Goal: Information Seeking & Learning: Compare options

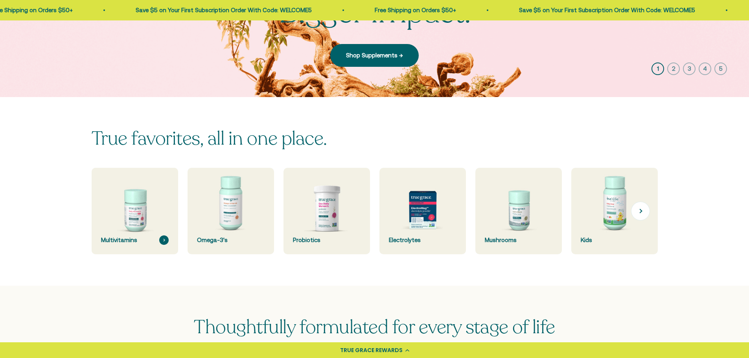
scroll to position [157, 0]
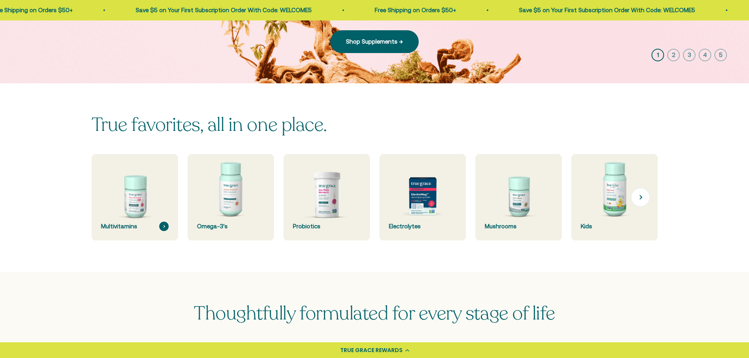
click at [132, 214] on img at bounding box center [135, 198] width 92 height 92
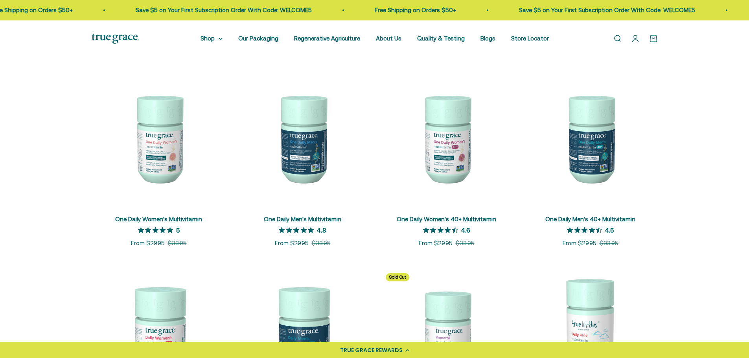
scroll to position [118, 0]
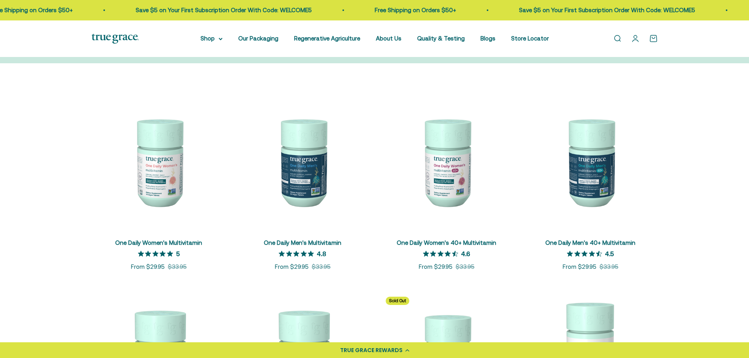
click at [591, 170] on img at bounding box center [591, 162] width 135 height 135
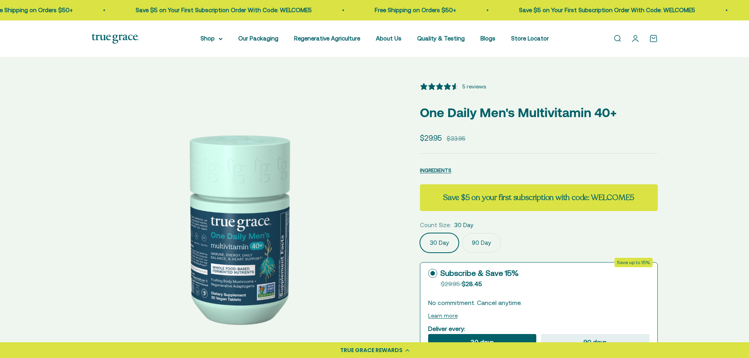
select select "3"
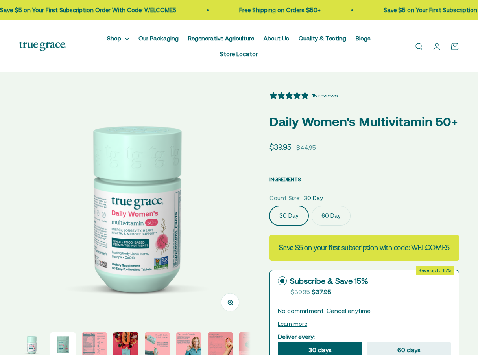
select select "3"
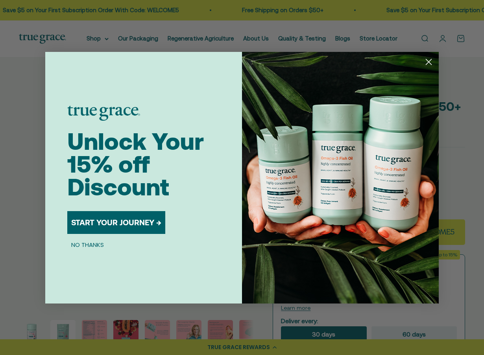
click at [430, 62] on circle "Close dialog" at bounding box center [428, 61] width 13 height 13
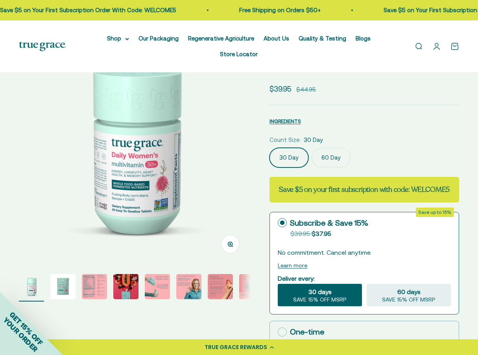
scroll to position [79, 0]
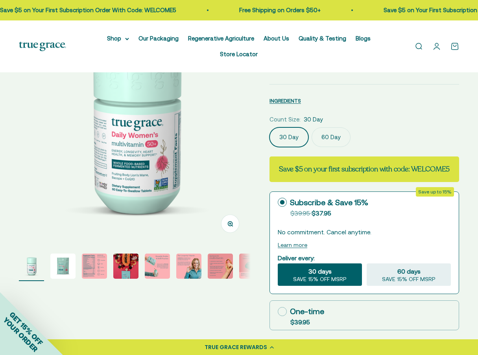
click at [64, 254] on img "Go to item 2" at bounding box center [62, 266] width 25 height 25
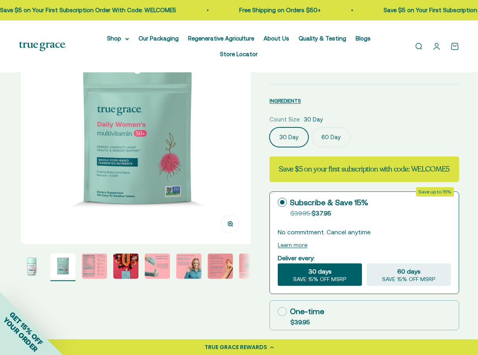
scroll to position [0, 236]
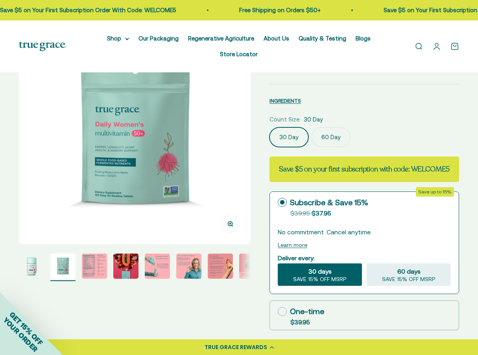
click at [88, 256] on img "Go to item 3" at bounding box center [94, 266] width 25 height 25
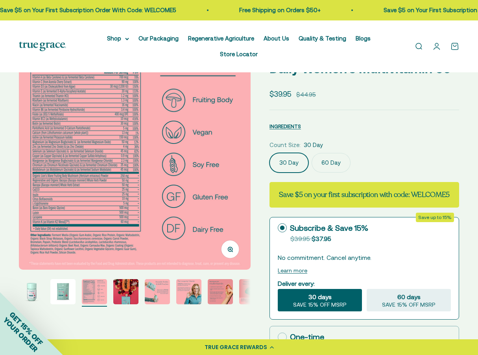
scroll to position [39, 0]
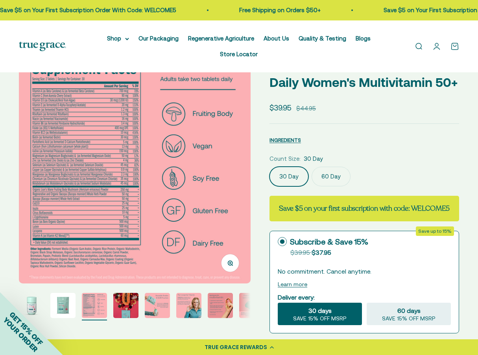
click at [127, 293] on img "Go to item 4" at bounding box center [125, 305] width 25 height 25
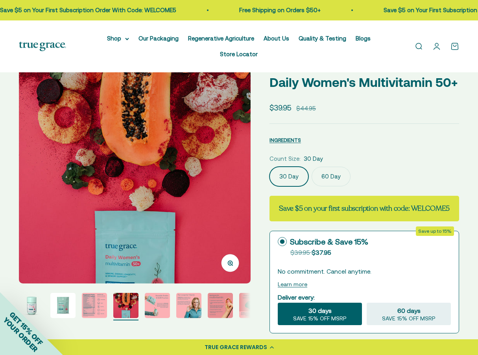
click at [166, 294] on img "Go to item 5" at bounding box center [157, 305] width 25 height 25
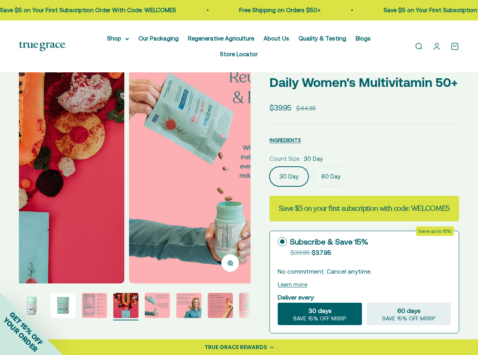
scroll to position [0, 23]
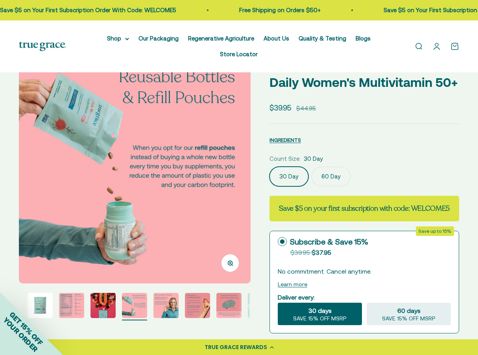
click at [203, 296] on img "Go to item 7" at bounding box center [197, 305] width 25 height 25
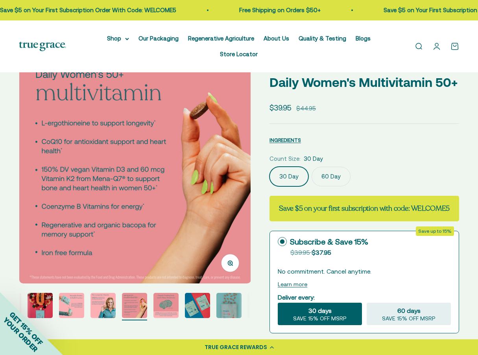
scroll to position [0, 1419]
click at [231, 293] on img "Go to item 10" at bounding box center [228, 305] width 25 height 25
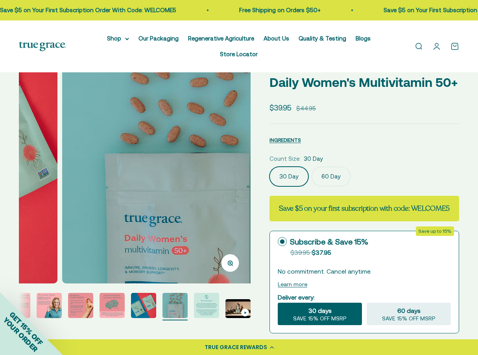
scroll to position [0, 2128]
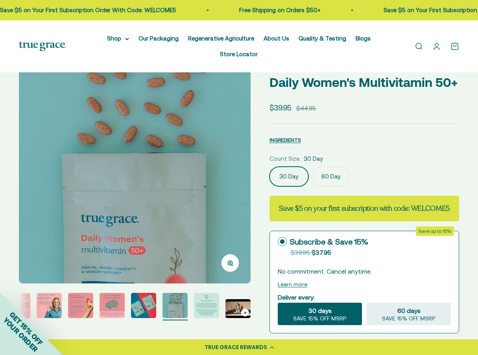
click at [42, 293] on img "Go to item 6" at bounding box center [49, 305] width 25 height 25
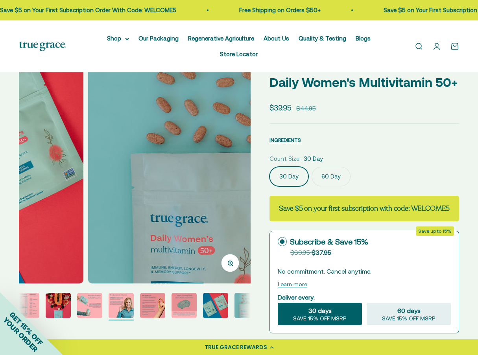
scroll to position [0, 54]
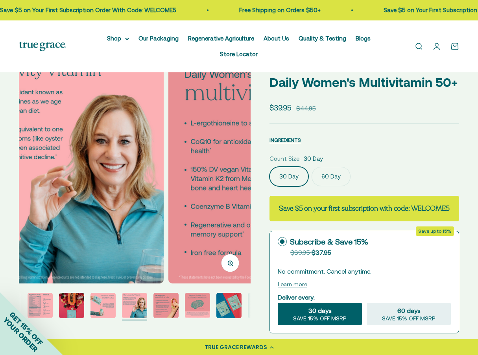
click at [42, 293] on img "Go to item 3" at bounding box center [40, 305] width 25 height 25
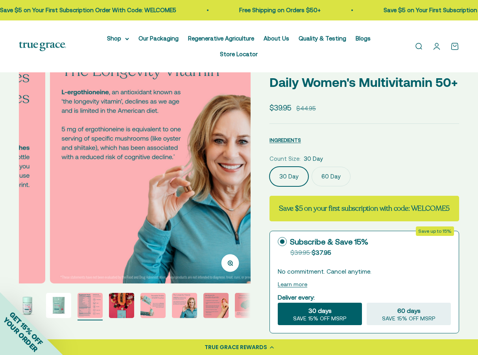
scroll to position [0, 0]
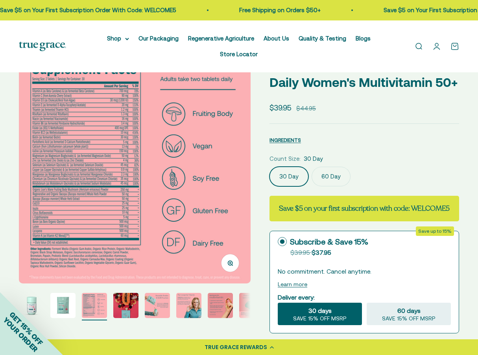
click at [42, 293] on img "Go to item 1" at bounding box center [31, 305] width 25 height 25
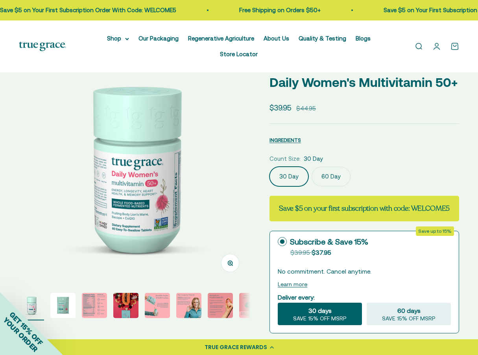
click at [64, 293] on img "Go to item 2" at bounding box center [62, 305] width 25 height 25
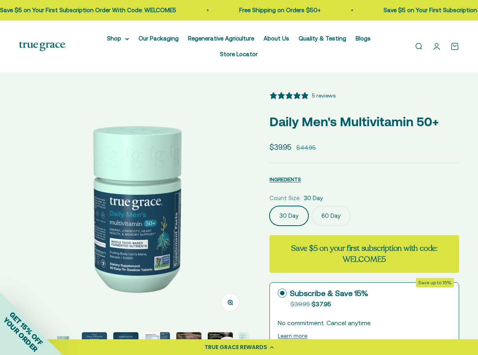
select select "3"
click at [66, 332] on img "Go to item 2" at bounding box center [62, 344] width 25 height 25
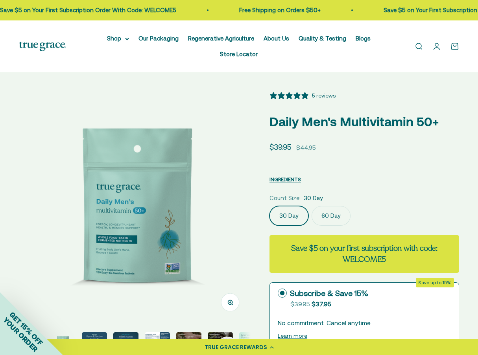
scroll to position [0, 236]
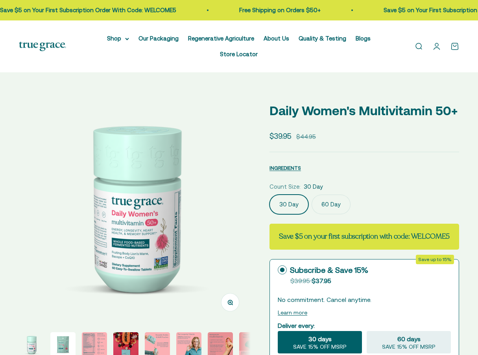
select select "3"
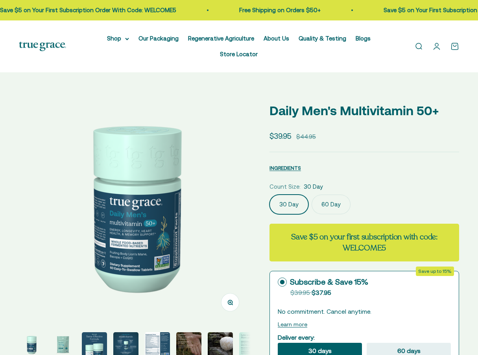
select select "3"
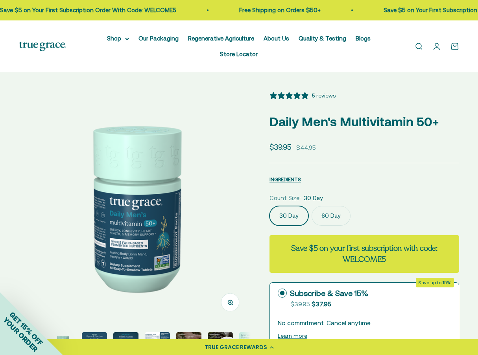
click at [99, 335] on img "Go to item 3" at bounding box center [94, 344] width 25 height 25
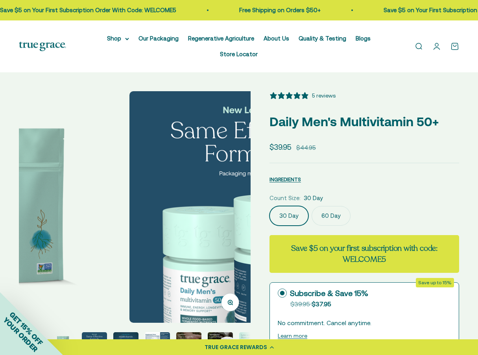
click at [135, 332] on img "Go to item 4" at bounding box center [125, 344] width 25 height 25
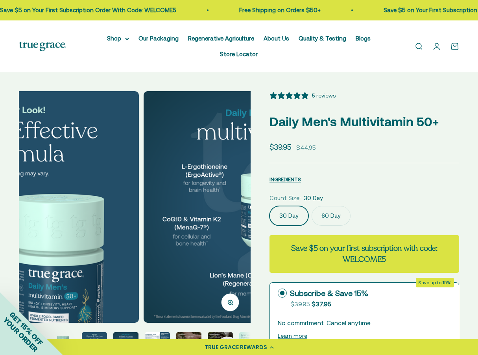
click at [163, 332] on img "Go to item 5" at bounding box center [157, 344] width 25 height 25
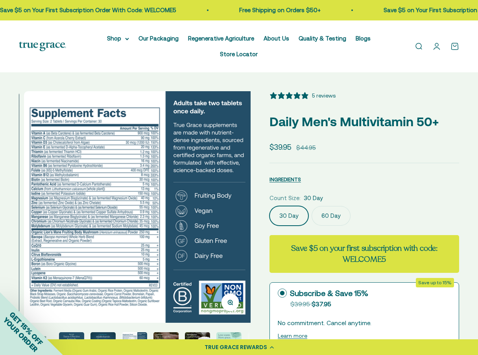
scroll to position [0, 946]
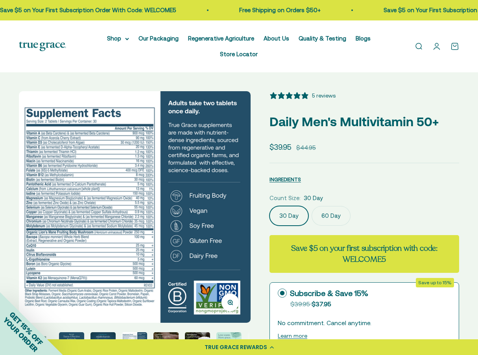
click at [64, 334] on img "Go to item 3" at bounding box center [71, 344] width 25 height 25
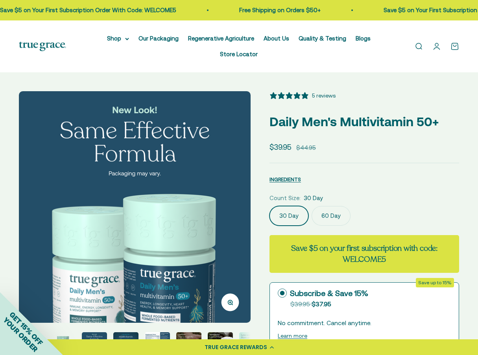
click at [60, 325] on div "GET 15% OFF YOUR ORDER" at bounding box center [31, 323] width 63 height 63
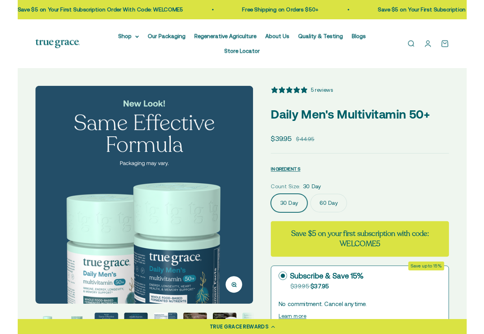
scroll to position [0, 480]
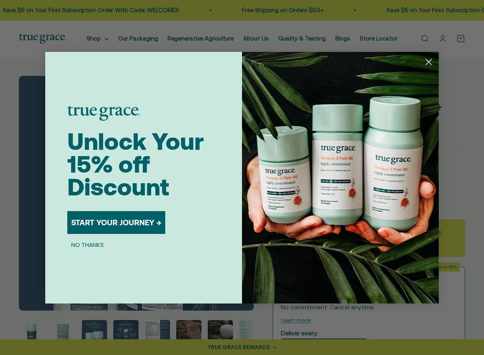
click at [32, 326] on div "Close dialog Unlock Your 15% off Discount START YOUR JOURNEY → NO THANKS Submit" at bounding box center [242, 177] width 484 height 355
click at [34, 326] on div "Close dialog Unlock Your 15% off Discount START YOUR JOURNEY → NO THANKS Submit" at bounding box center [242, 177] width 484 height 355
